Goal: Transaction & Acquisition: Purchase product/service

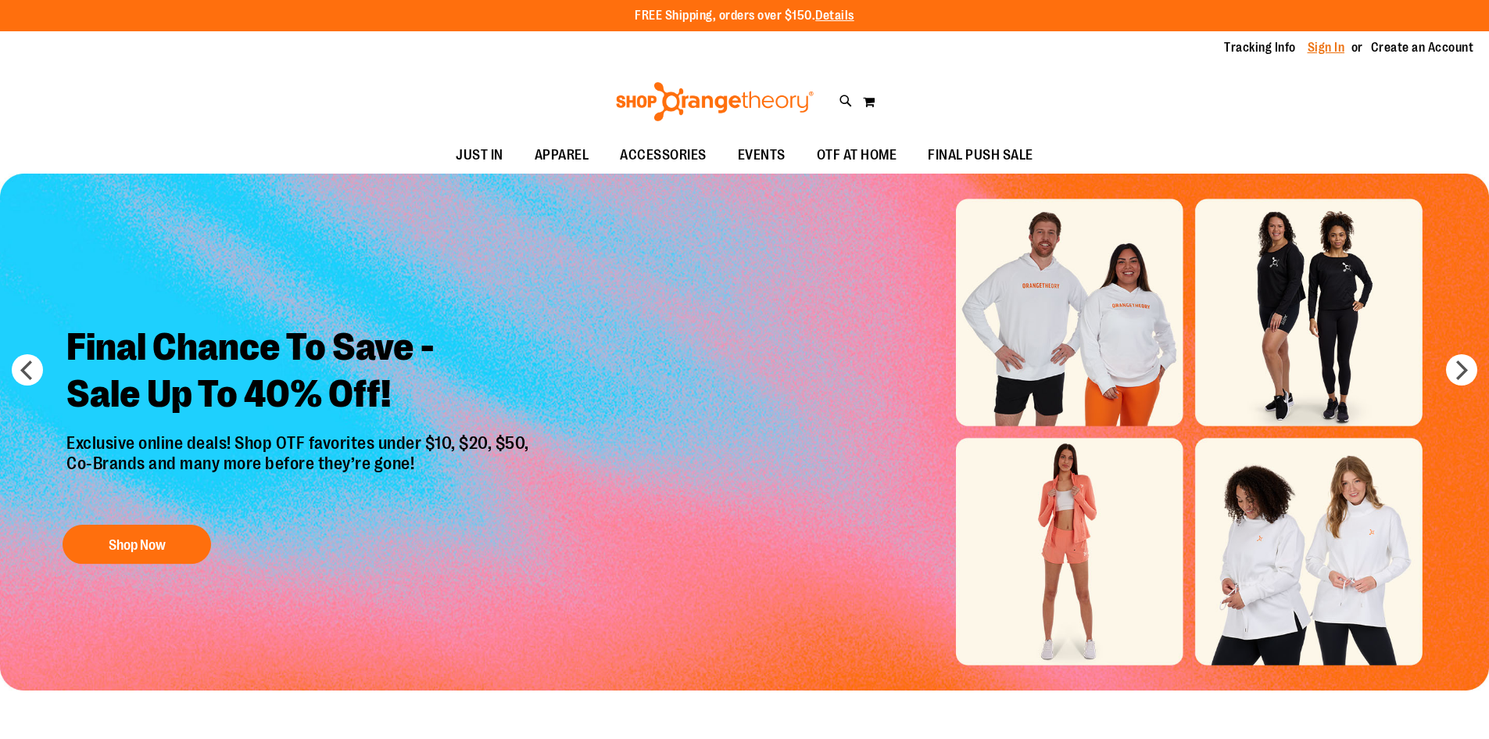
drag, startPoint x: 0, startPoint y: 0, endPoint x: 1334, endPoint y: 49, distance: 1334.4
click at [1334, 49] on link "Sign In" at bounding box center [1327, 47] width 38 height 17
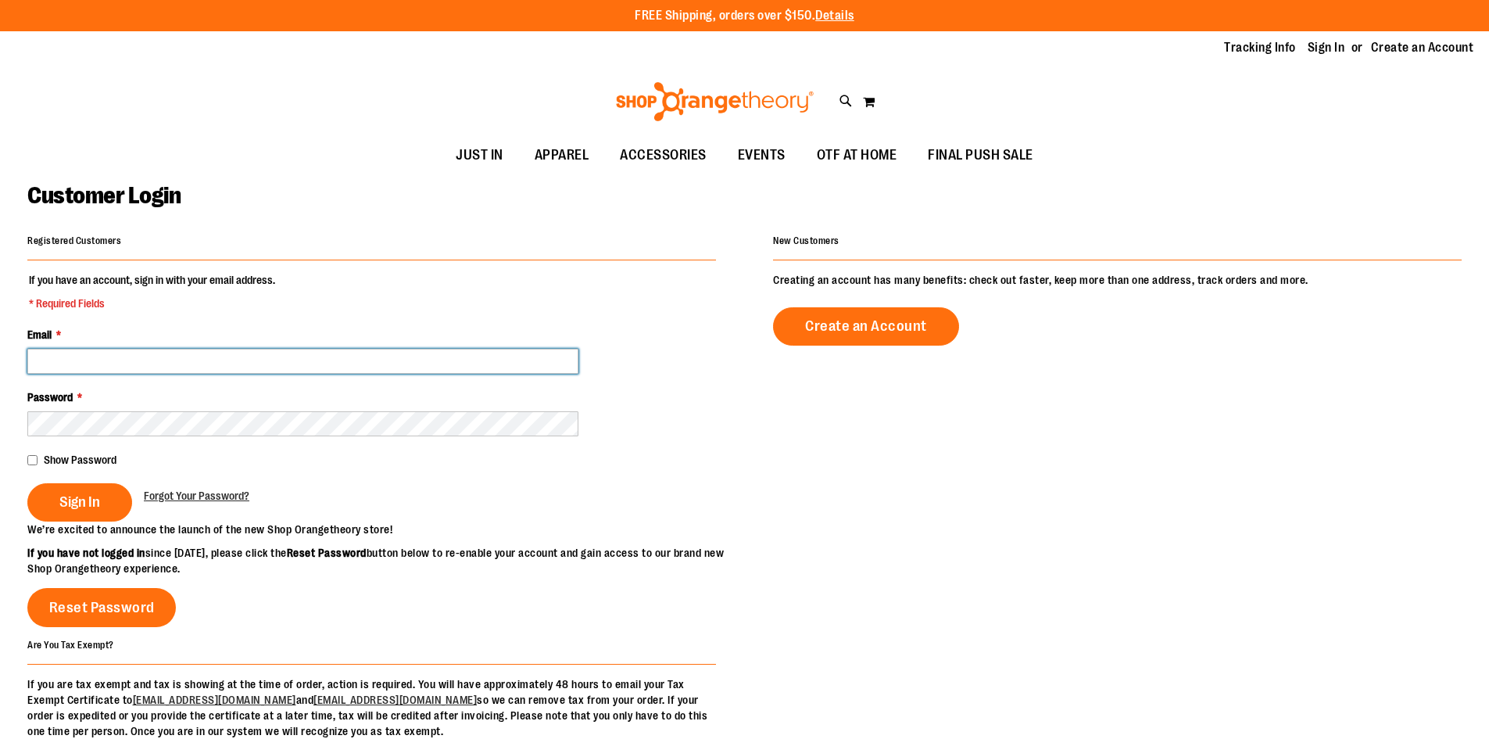
click at [317, 366] on input "Email *" at bounding box center [302, 361] width 551 height 25
type input "**********"
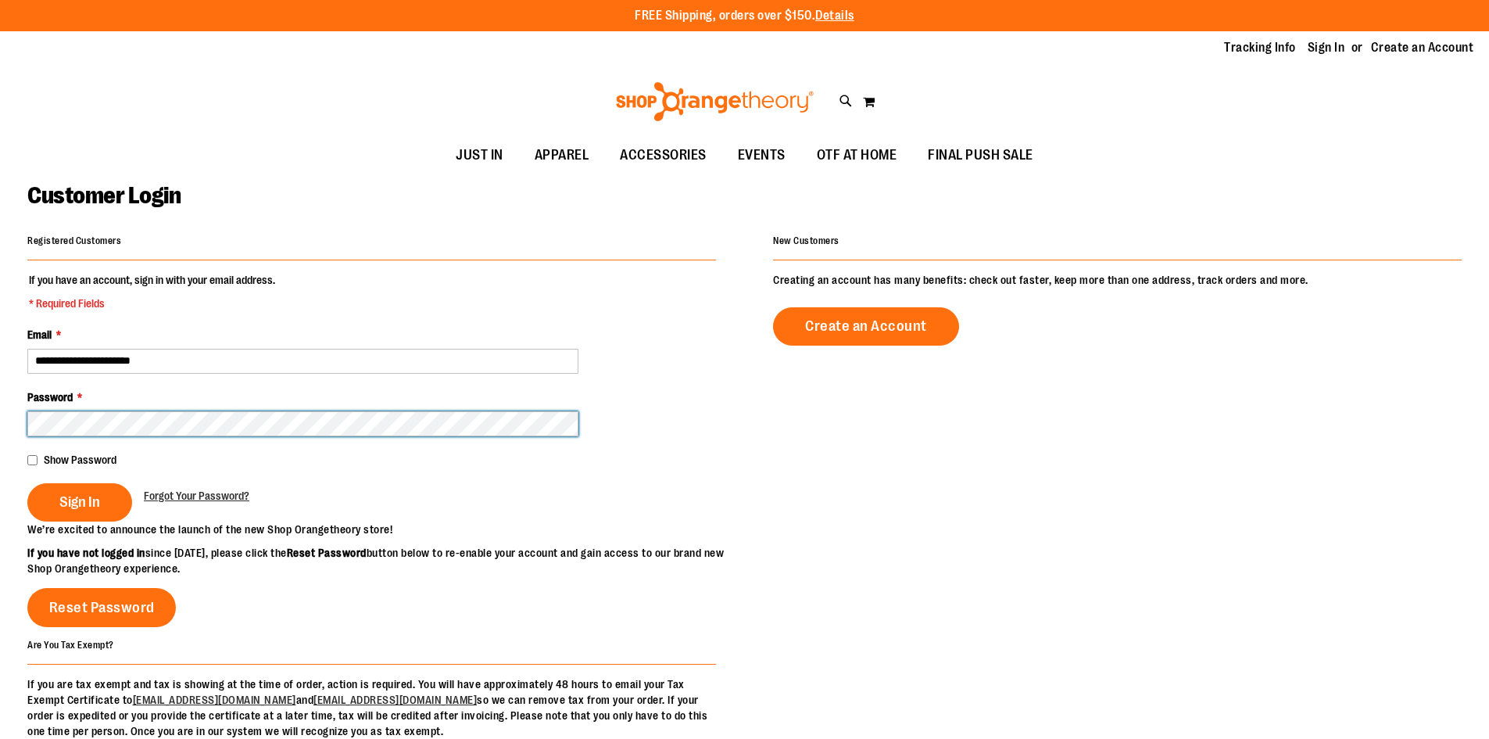
click at [27, 483] on button "Sign In" at bounding box center [79, 502] width 105 height 38
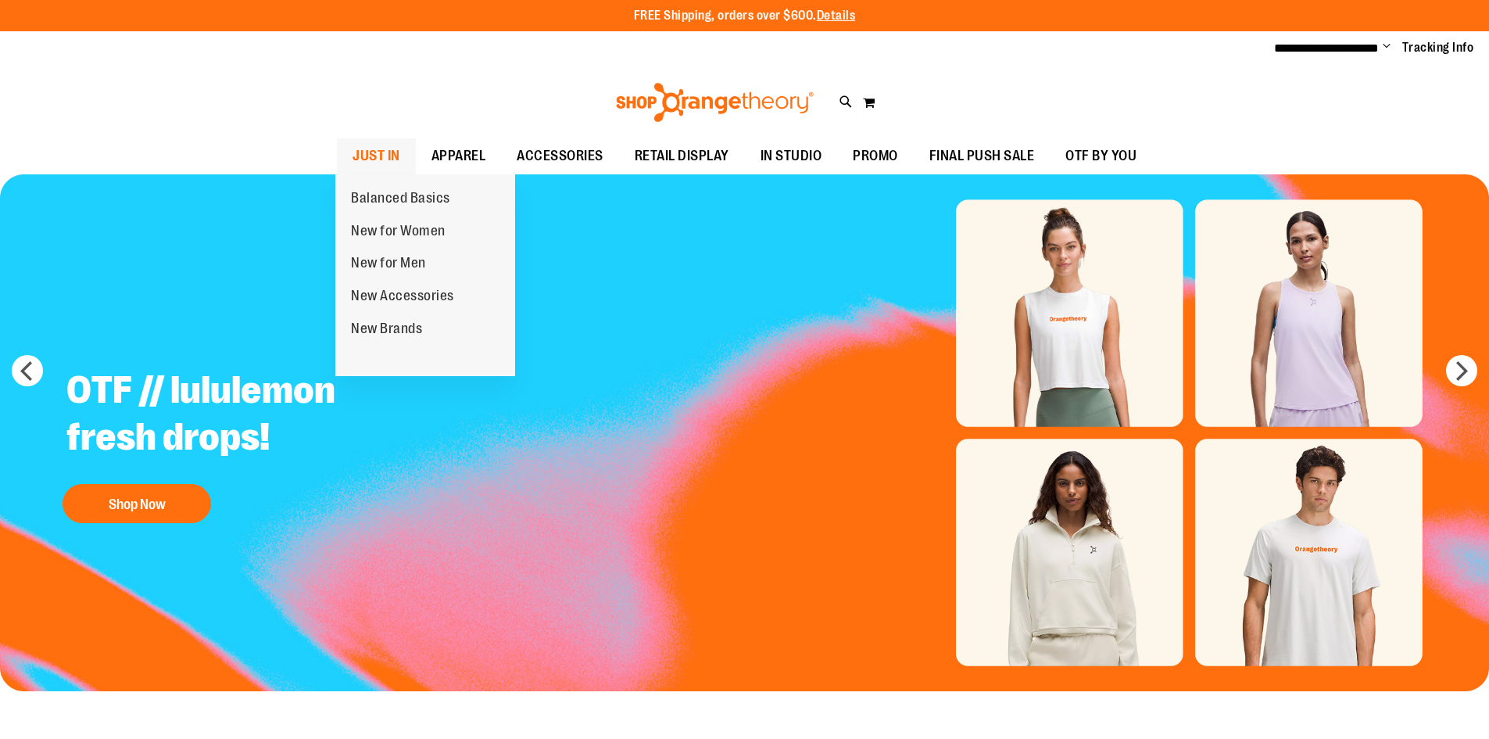
click at [384, 149] on span "JUST IN" at bounding box center [377, 155] width 48 height 35
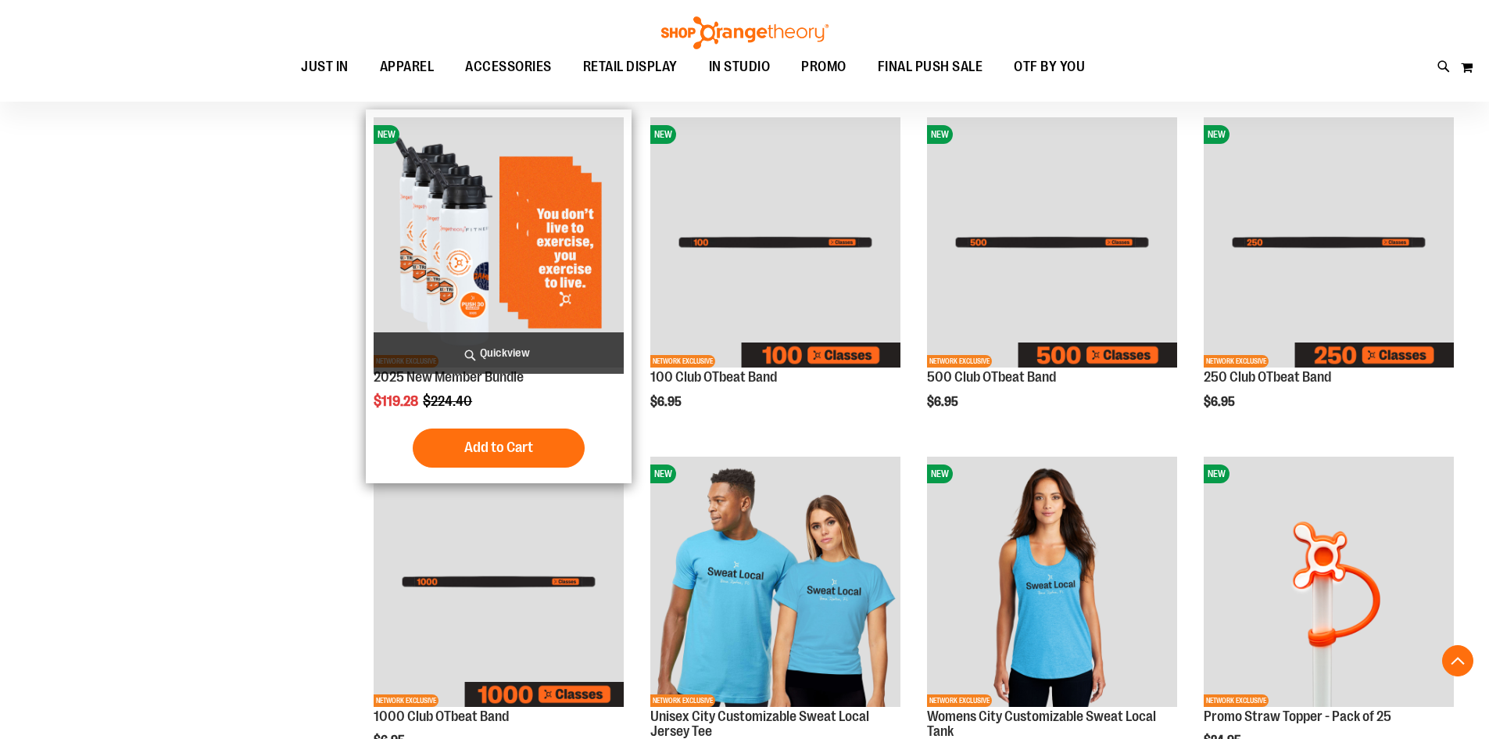
scroll to position [937, 0]
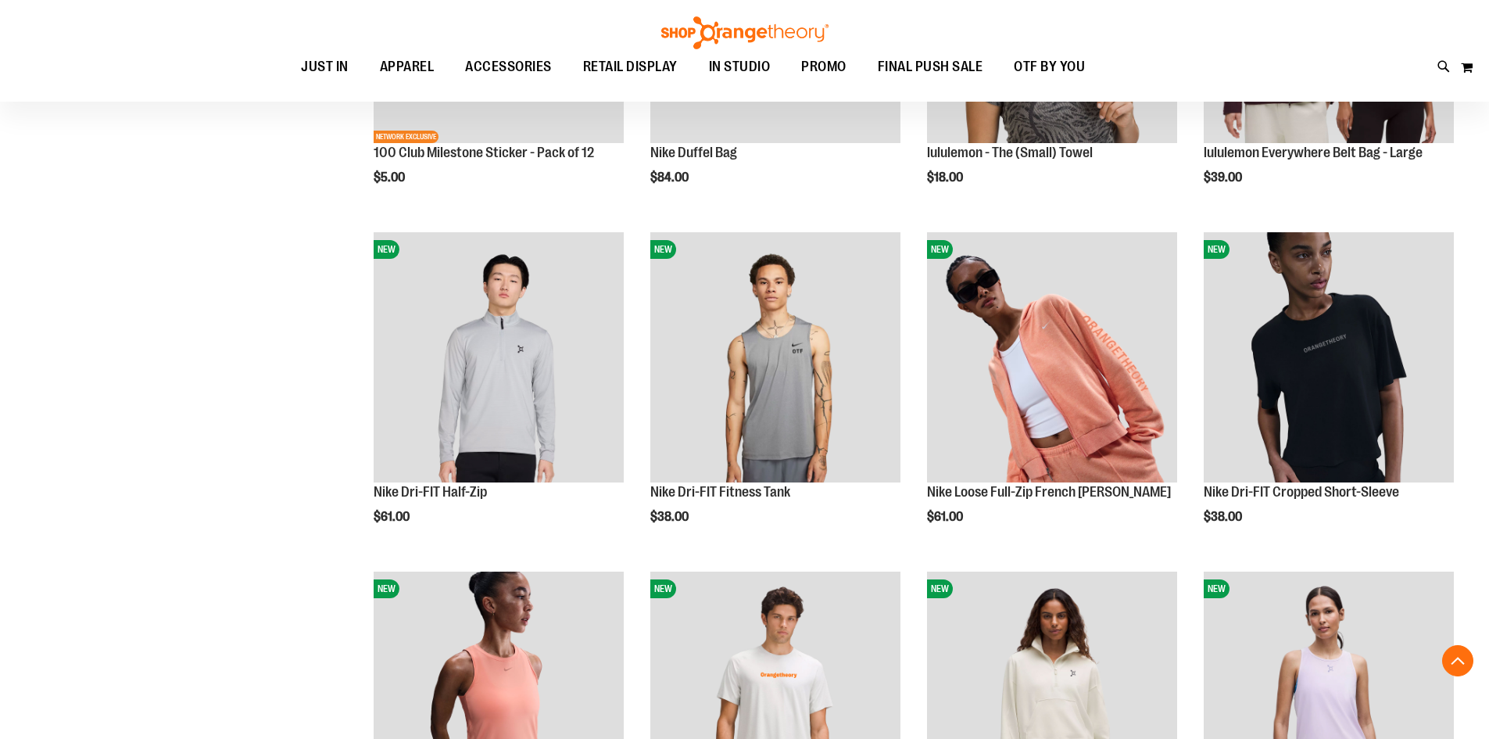
scroll to position [1641, 0]
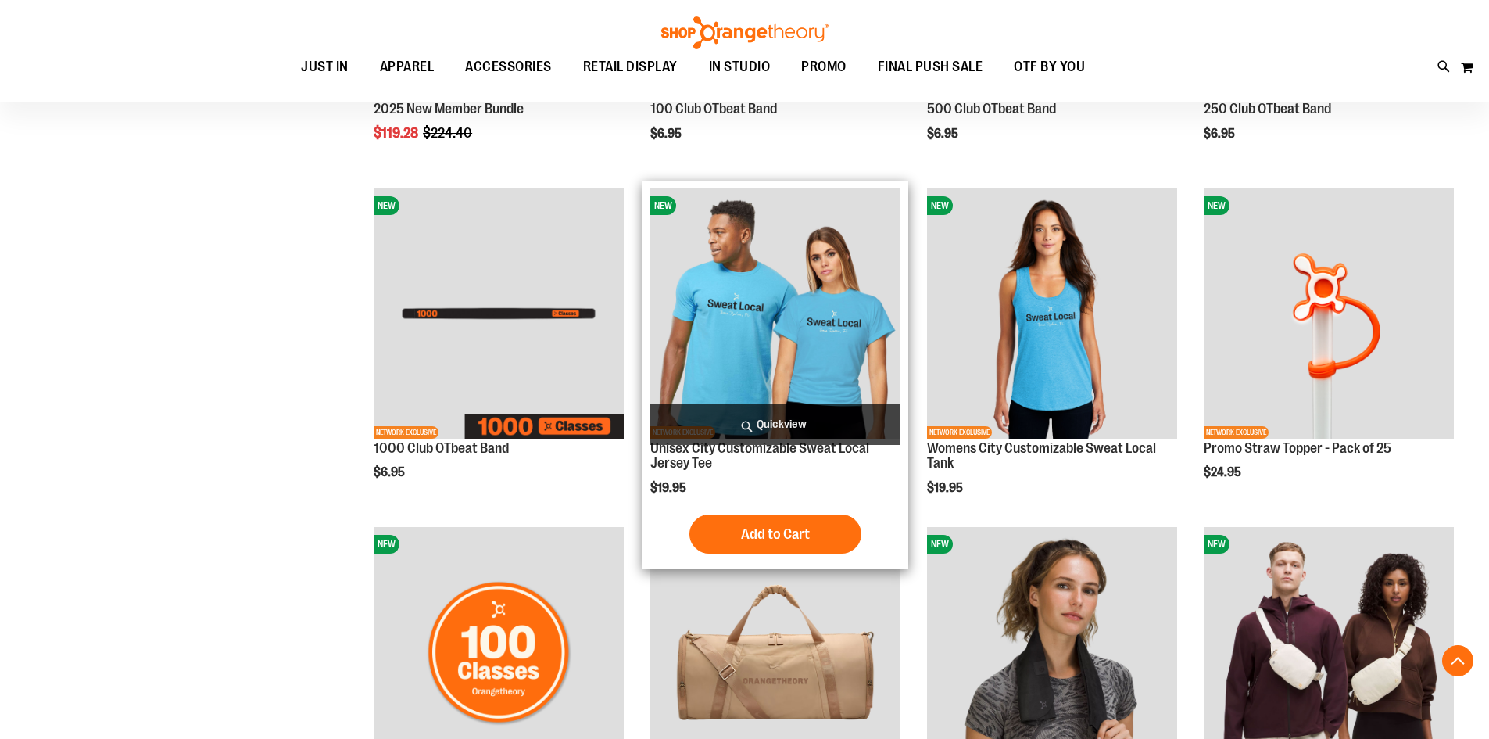
scroll to position [781, 0]
